Goal: Transaction & Acquisition: Book appointment/travel/reservation

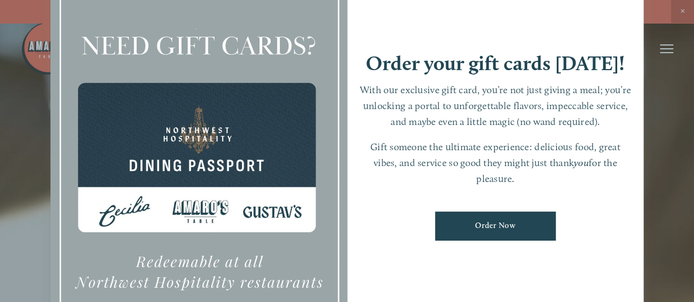
click at [686, 12] on div at bounding box center [347, 151] width 694 height 302
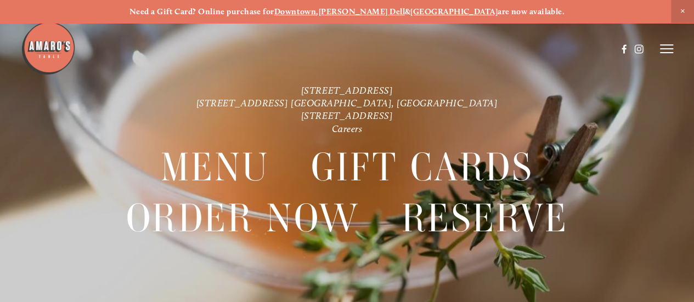
click at [681, 11] on span "Close Announcement" at bounding box center [682, 11] width 23 height 23
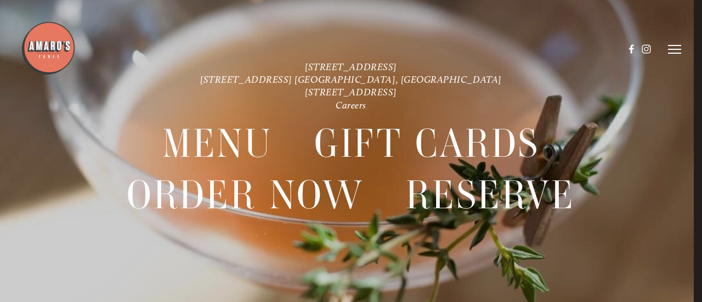
click at [672, 54] on icon at bounding box center [674, 49] width 13 height 10
click at [607, 52] on span "Reserve" at bounding box center [609, 48] width 25 height 9
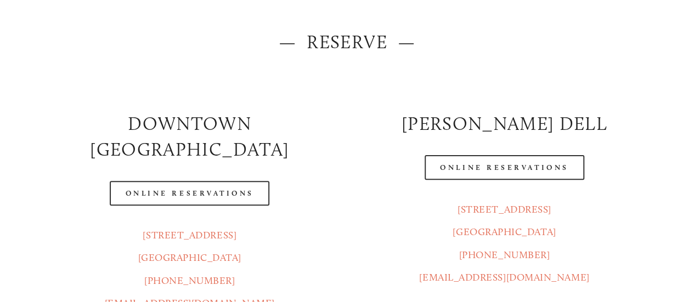
scroll to position [165, 0]
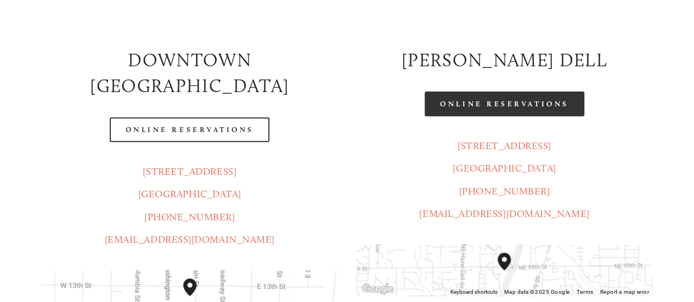
click at [516, 108] on link "Online Reservations" at bounding box center [504, 104] width 159 height 25
